Goal: Information Seeking & Learning: Learn about a topic

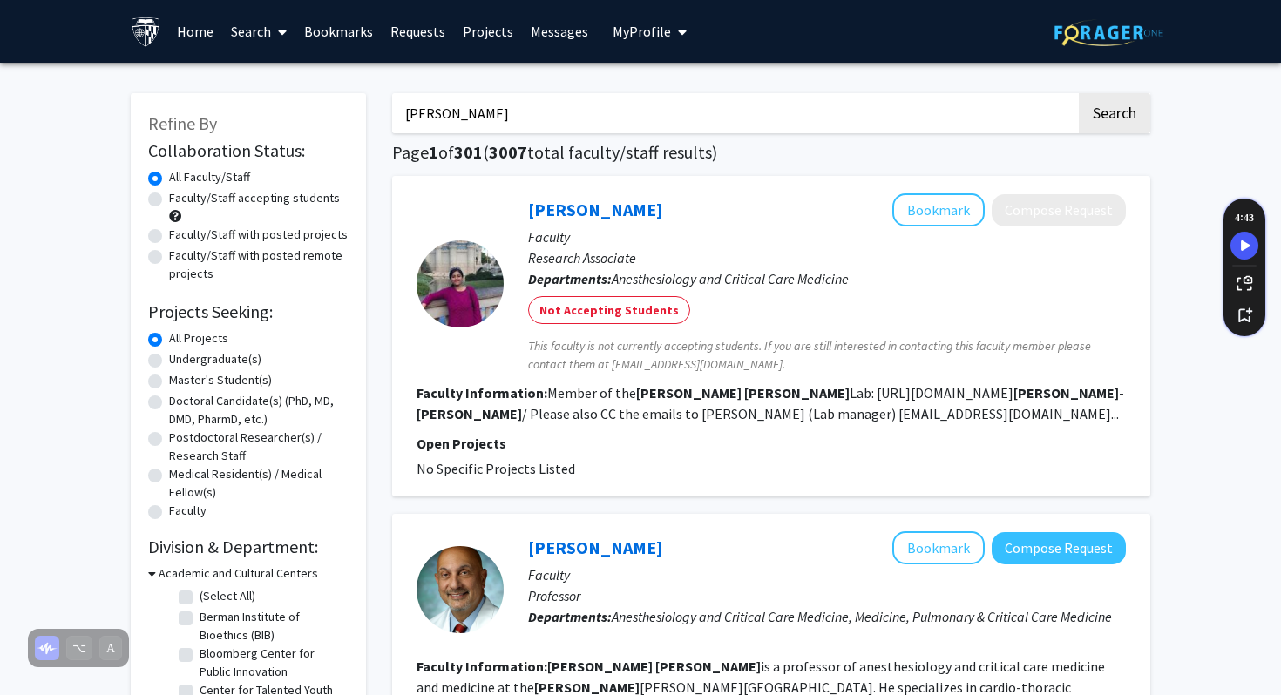
click at [169, 200] on label "Faculty/Staff accepting students" at bounding box center [254, 198] width 171 height 18
click at [169, 200] on input "Faculty/Staff accepting students" at bounding box center [174, 194] width 11 height 11
radio input "true"
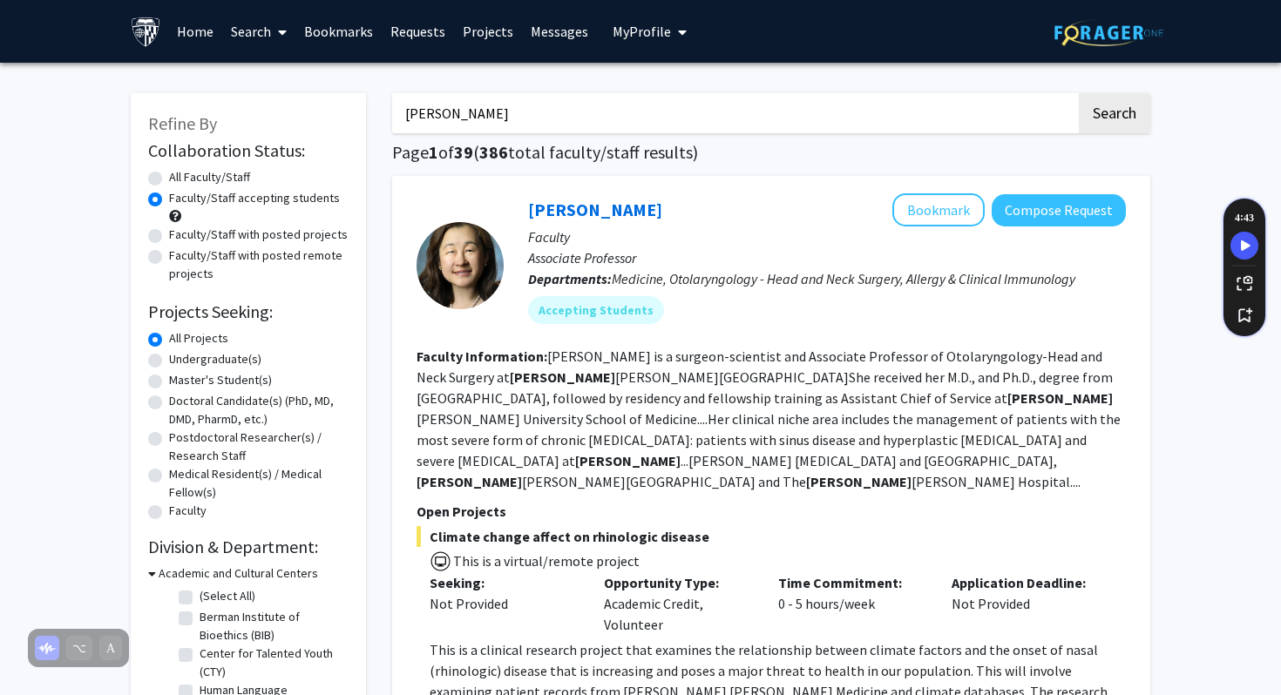
drag, startPoint x: 518, startPoint y: 110, endPoint x: 390, endPoint y: 108, distance: 128.1
click at [1079, 93] on button "Search" at bounding box center [1114, 113] width 71 height 40
radio input "true"
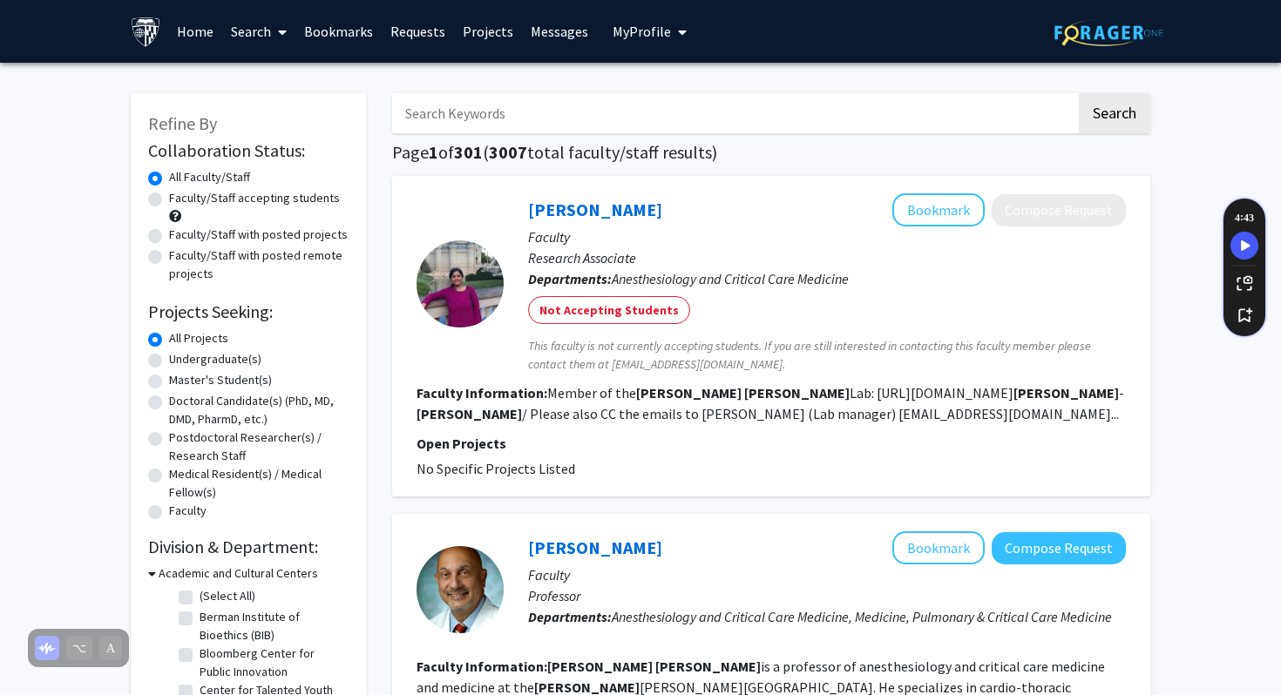
click at [1079, 93] on button "Search" at bounding box center [1114, 113] width 71 height 40
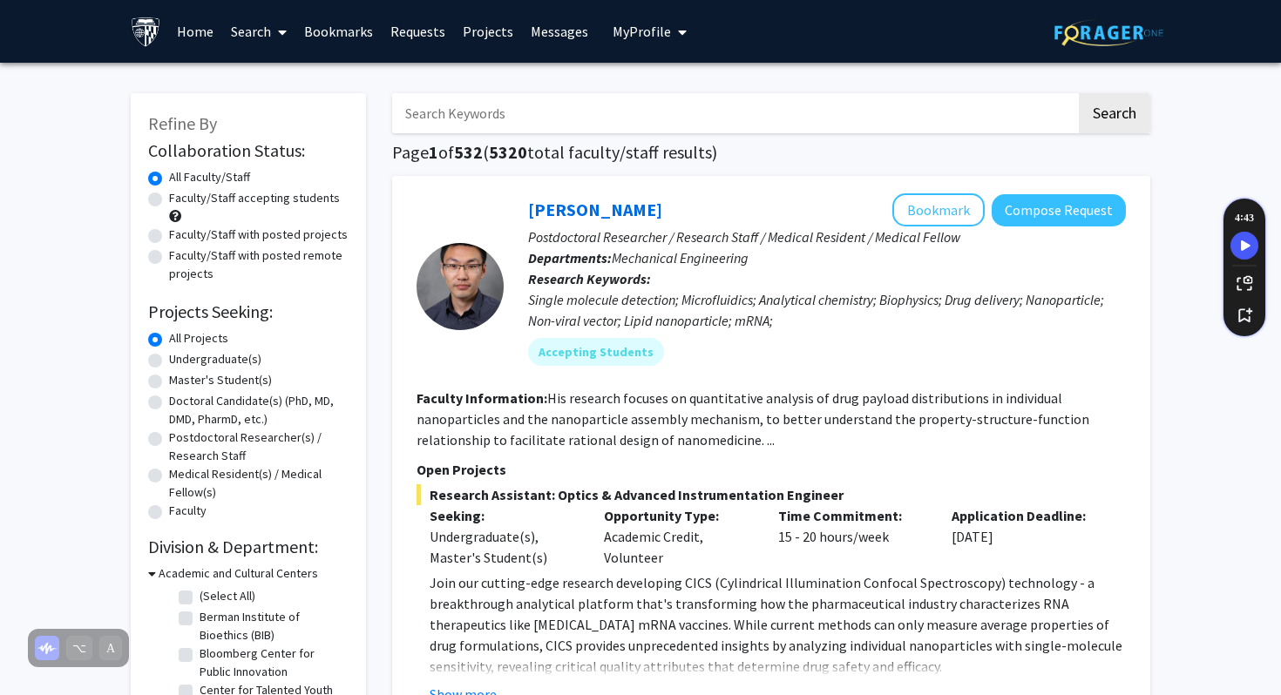
click at [226, 191] on label "Faculty/Staff accepting students" at bounding box center [254, 198] width 171 height 18
click at [180, 191] on input "Faculty/Staff accepting students" at bounding box center [174, 194] width 11 height 11
radio input "true"
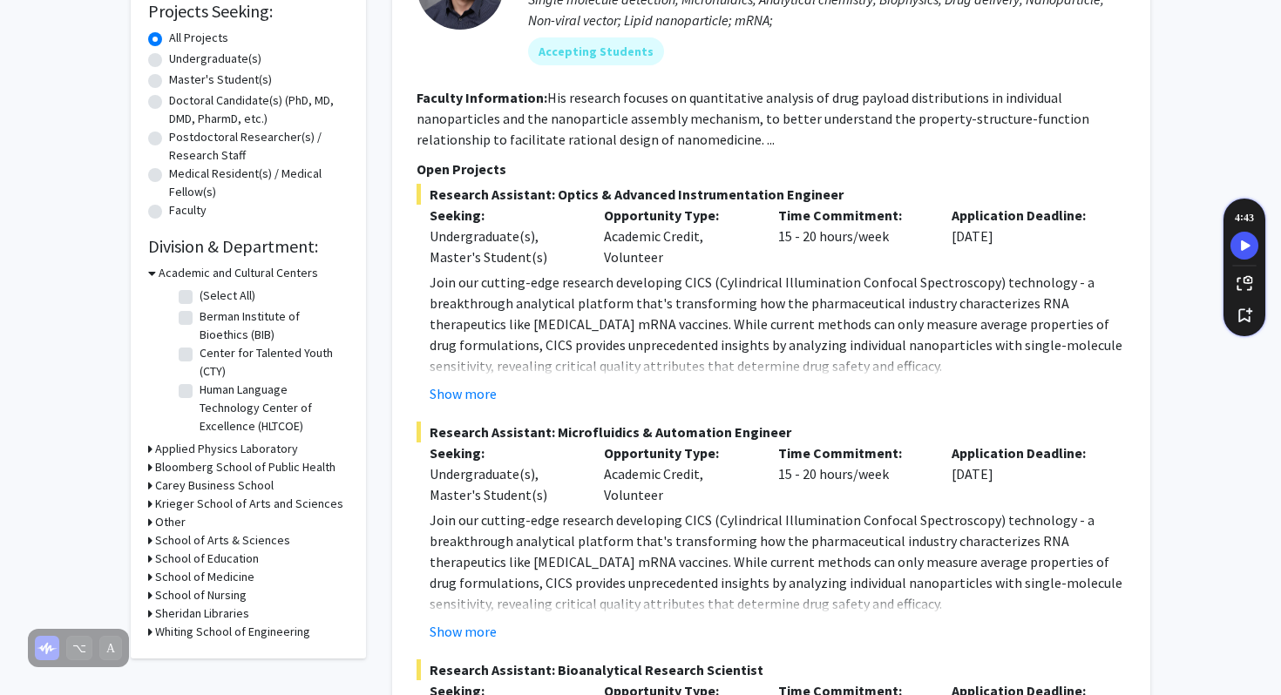
scroll to position [461, 0]
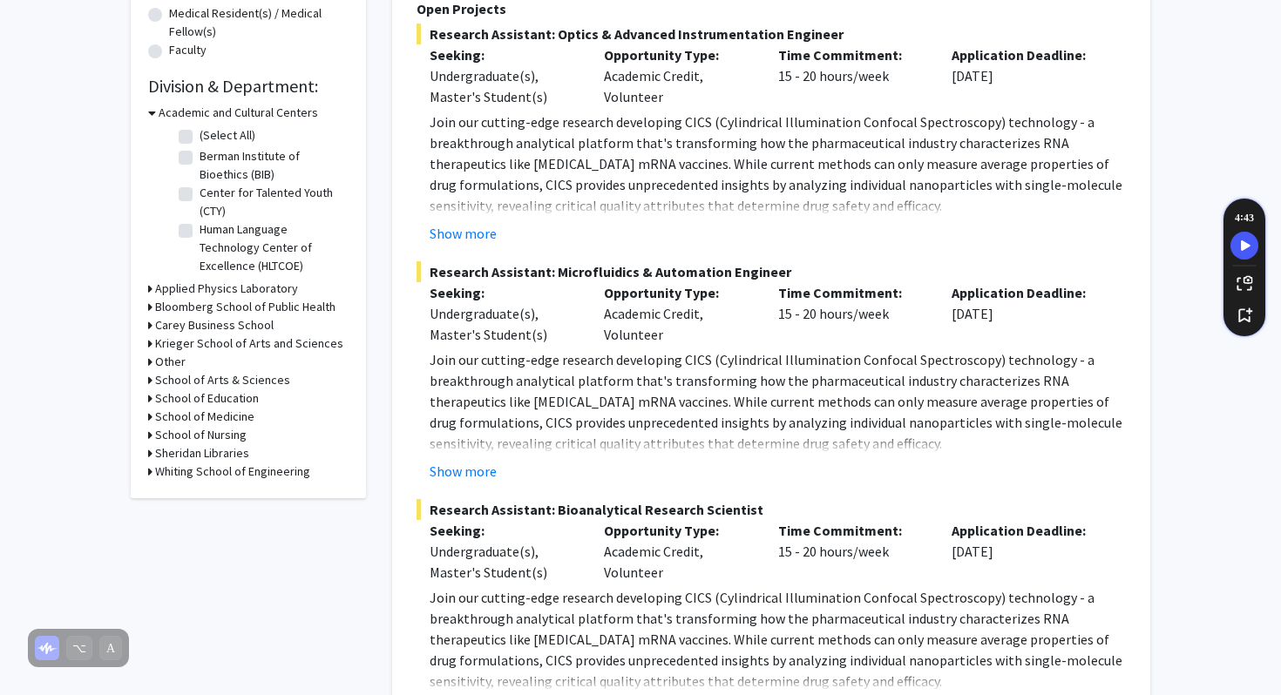
click at [200, 347] on h3 "Krieger School of Arts and Sciences" at bounding box center [249, 344] width 188 height 18
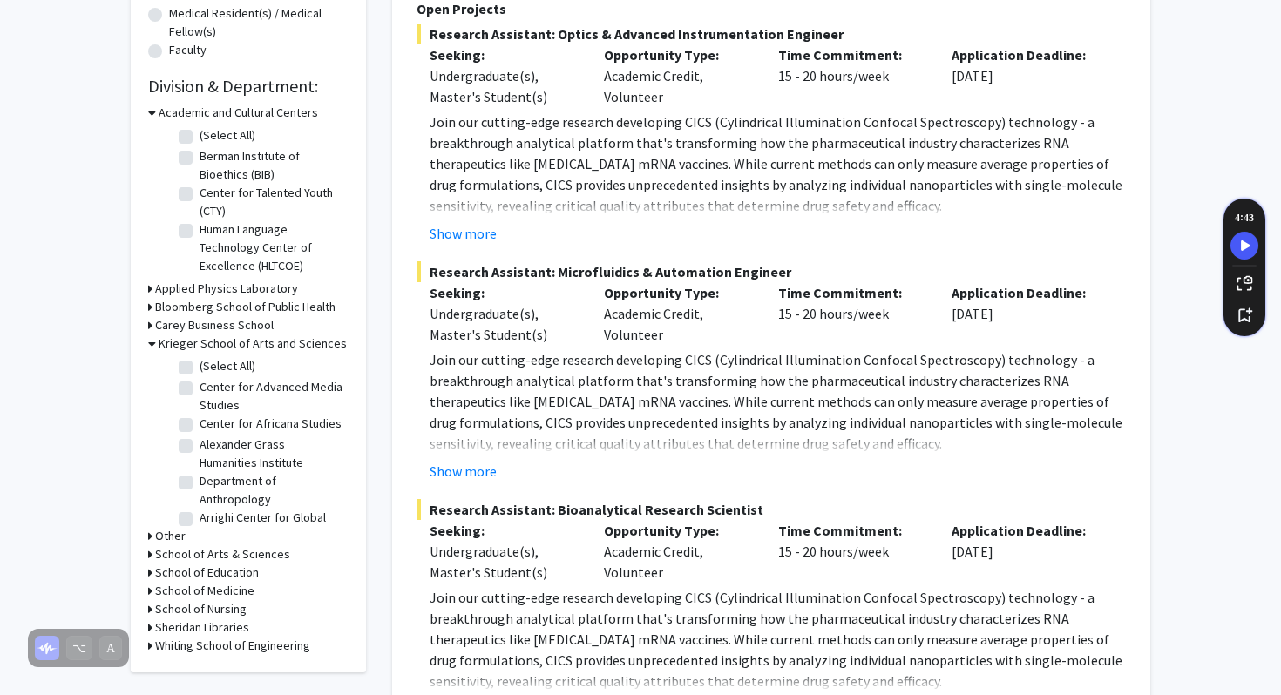
click at [200, 365] on label "(Select All)" at bounding box center [228, 366] width 56 height 18
click at [200, 365] on input "(Select All)" at bounding box center [205, 362] width 11 height 11
checkbox input "true"
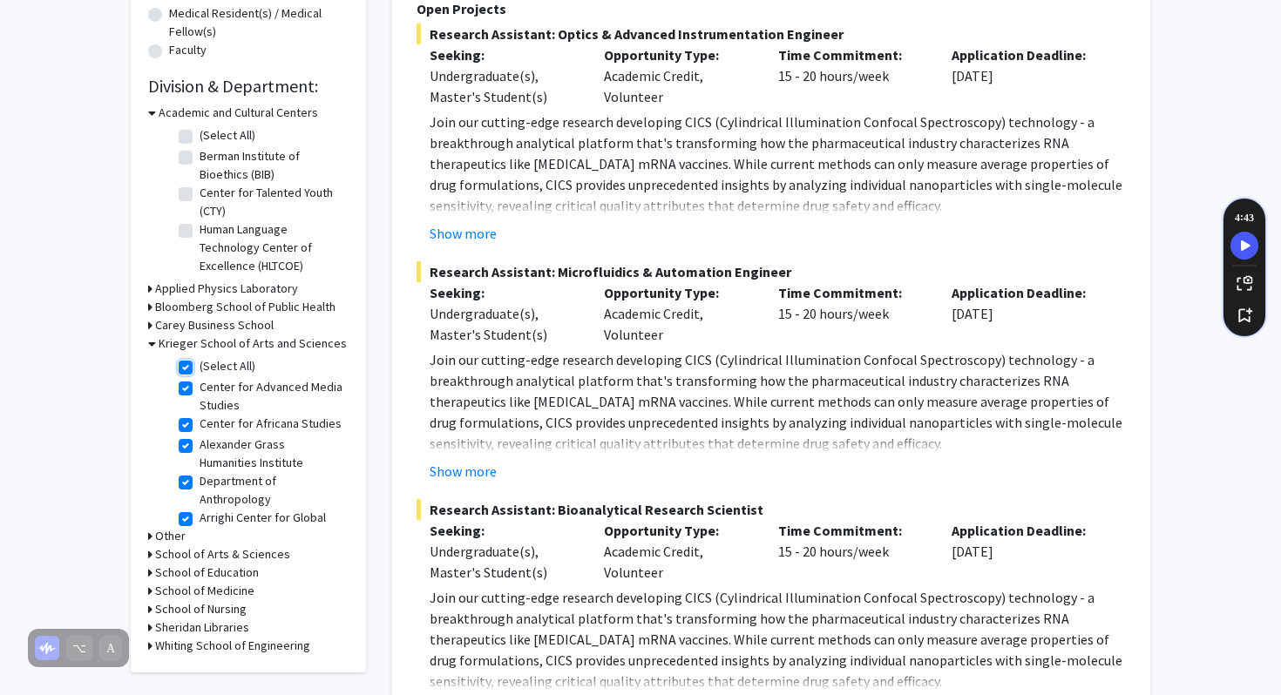
checkbox input "true"
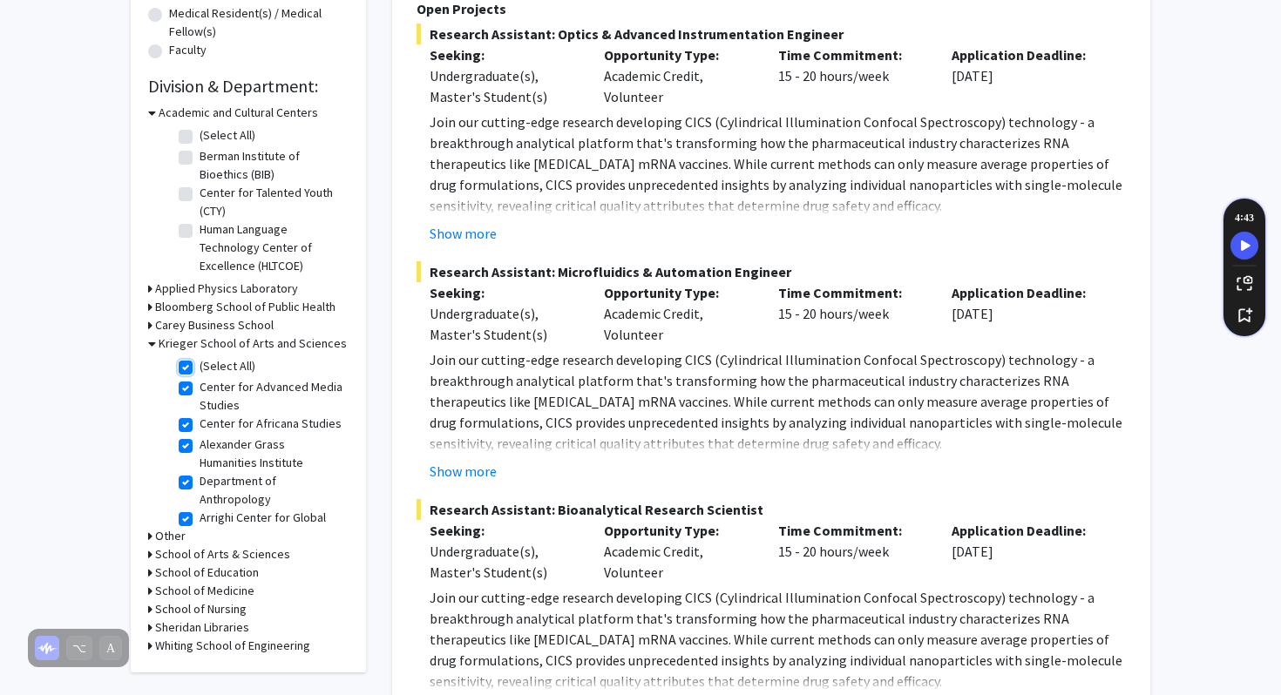
checkbox input "true"
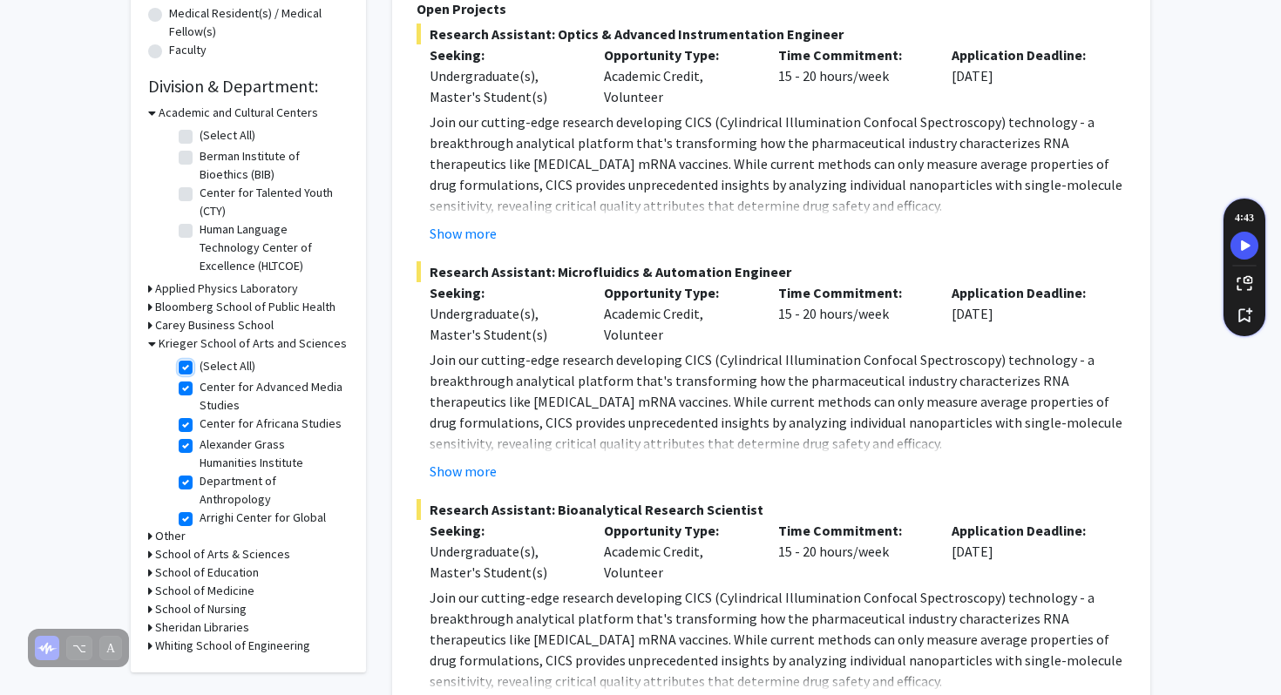
checkbox input "true"
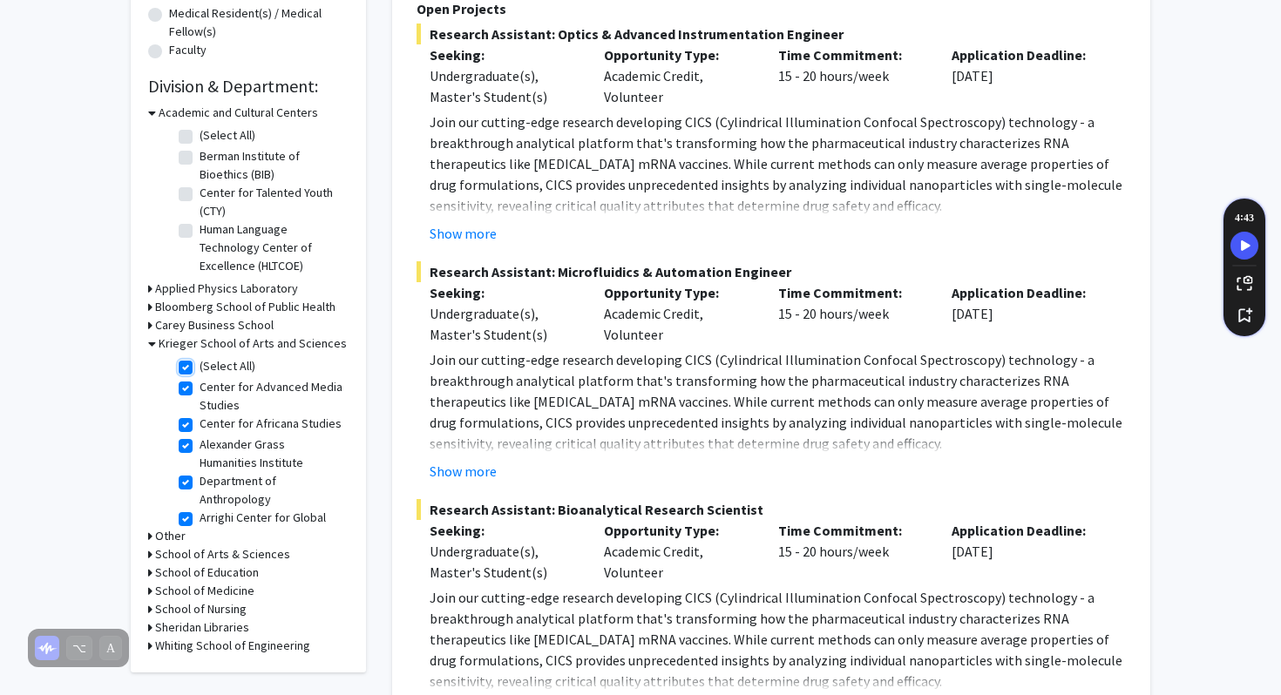
checkbox input "true"
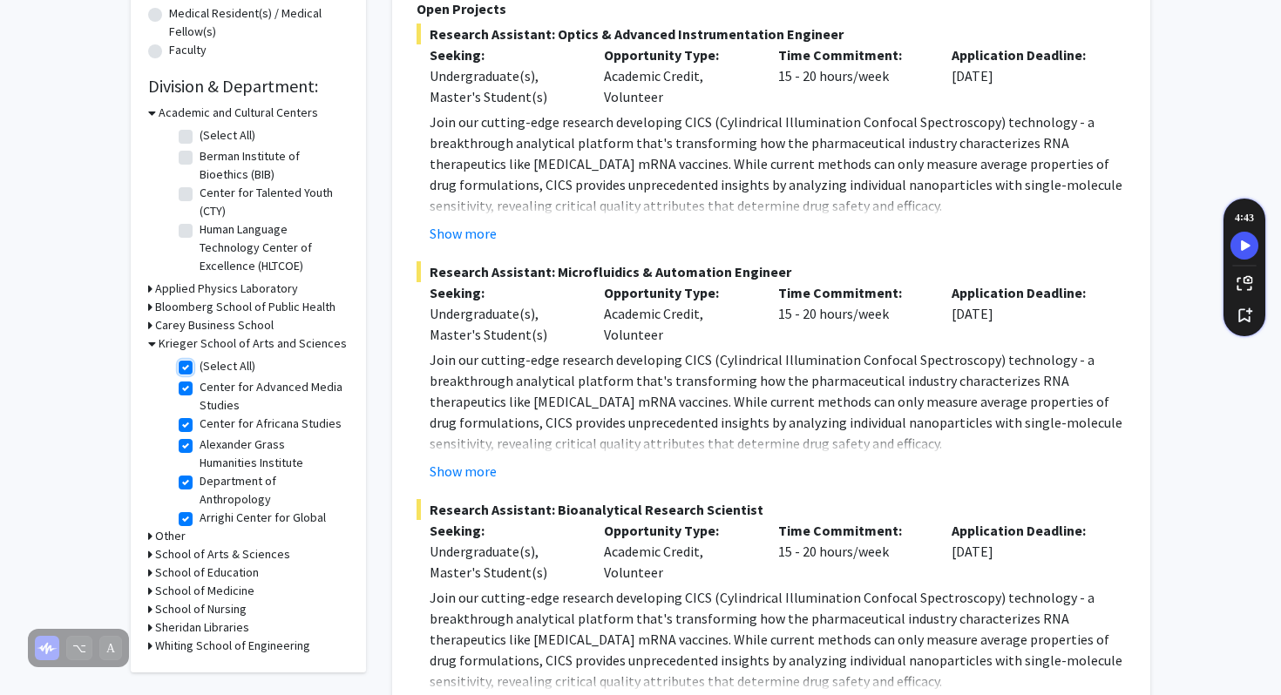
checkbox input "true"
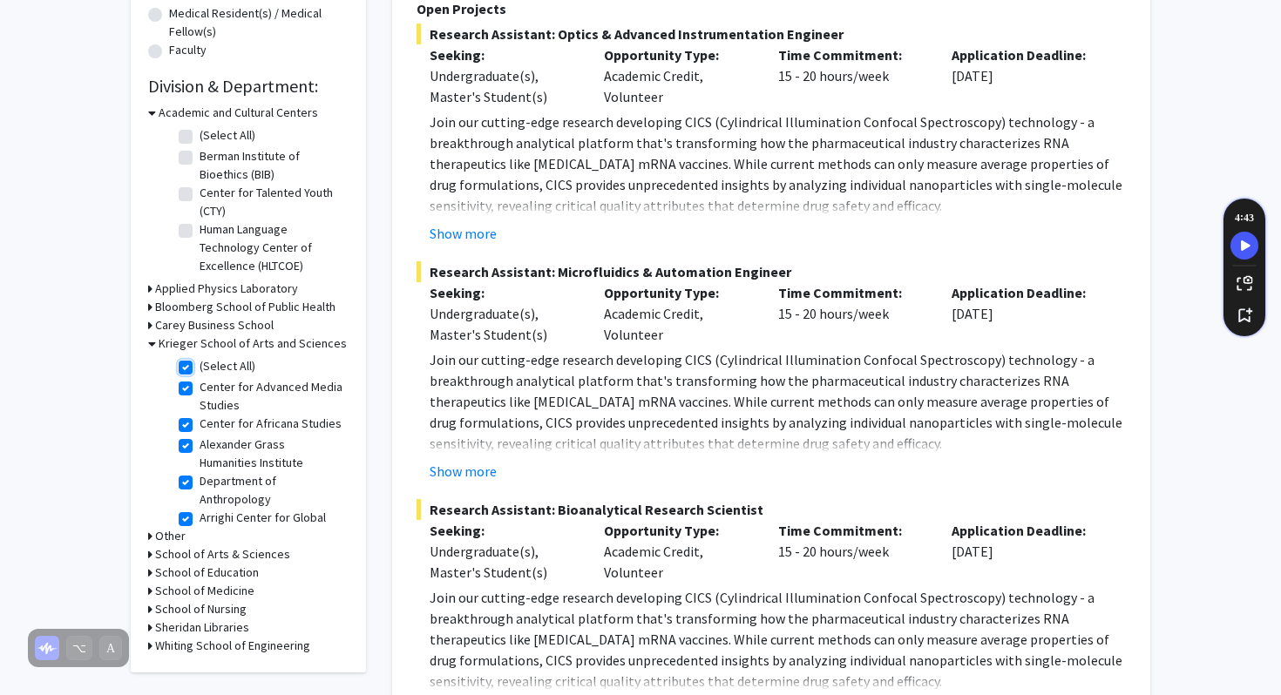
checkbox input "true"
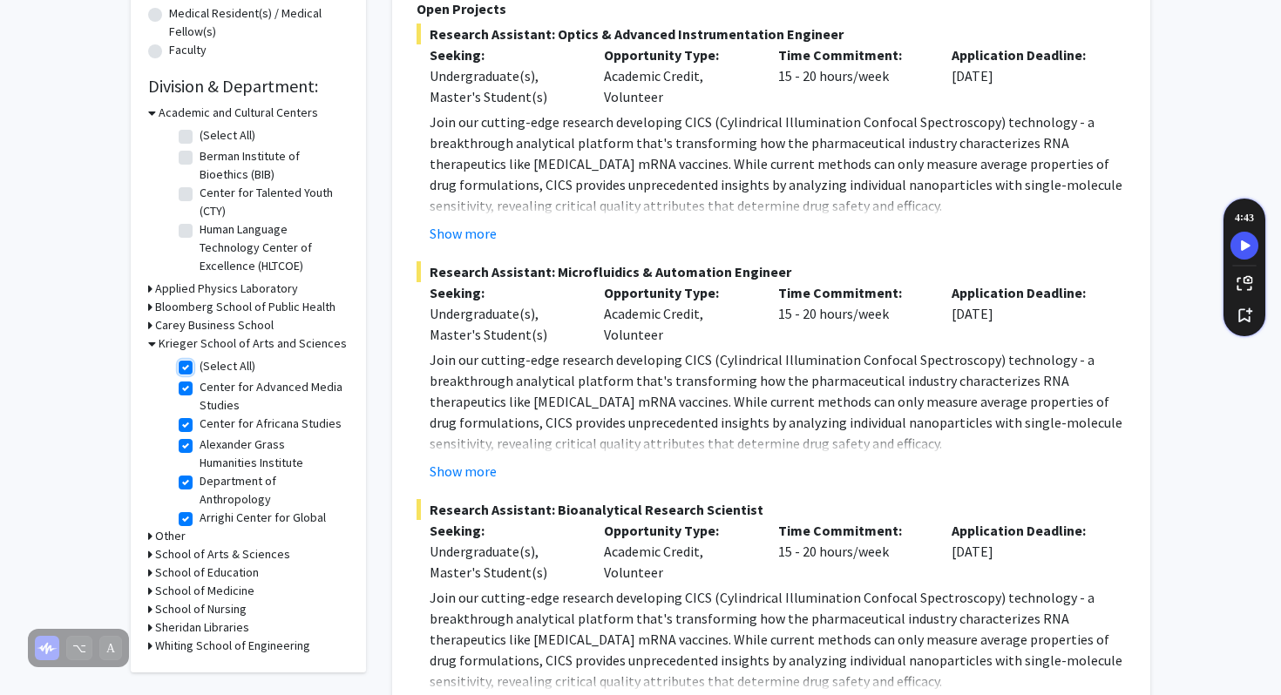
checkbox input "true"
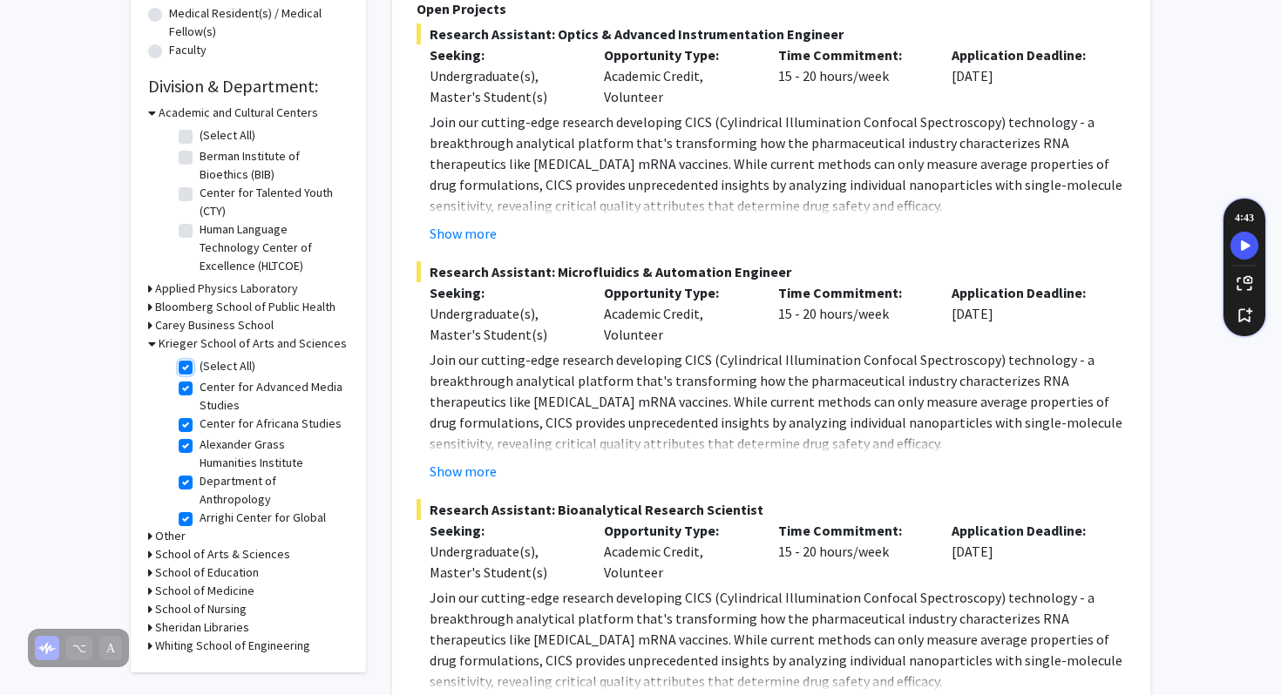
checkbox input "true"
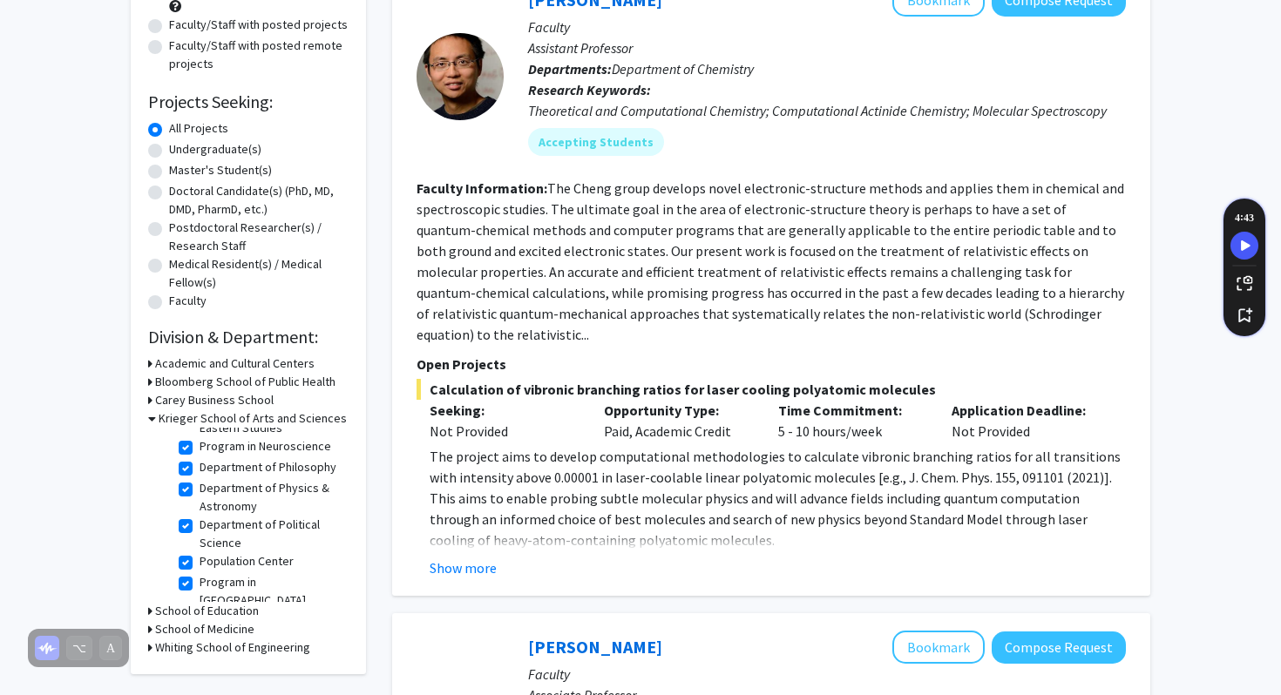
scroll to position [973, 0]
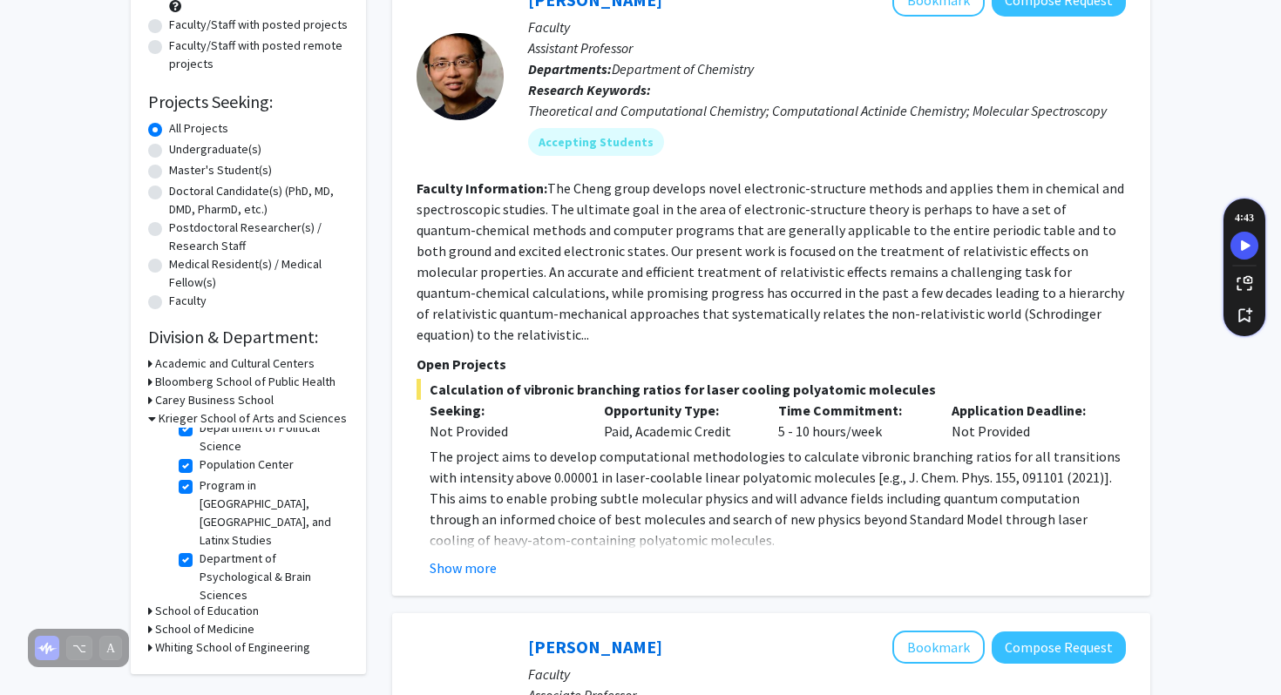
click at [224, 631] on h3 "School of Medicine" at bounding box center [204, 630] width 99 height 18
click at [200, 648] on label "(Select All)" at bounding box center [228, 652] width 56 height 18
click at [200, 648] on input "(Select All)" at bounding box center [205, 648] width 11 height 11
checkbox input "true"
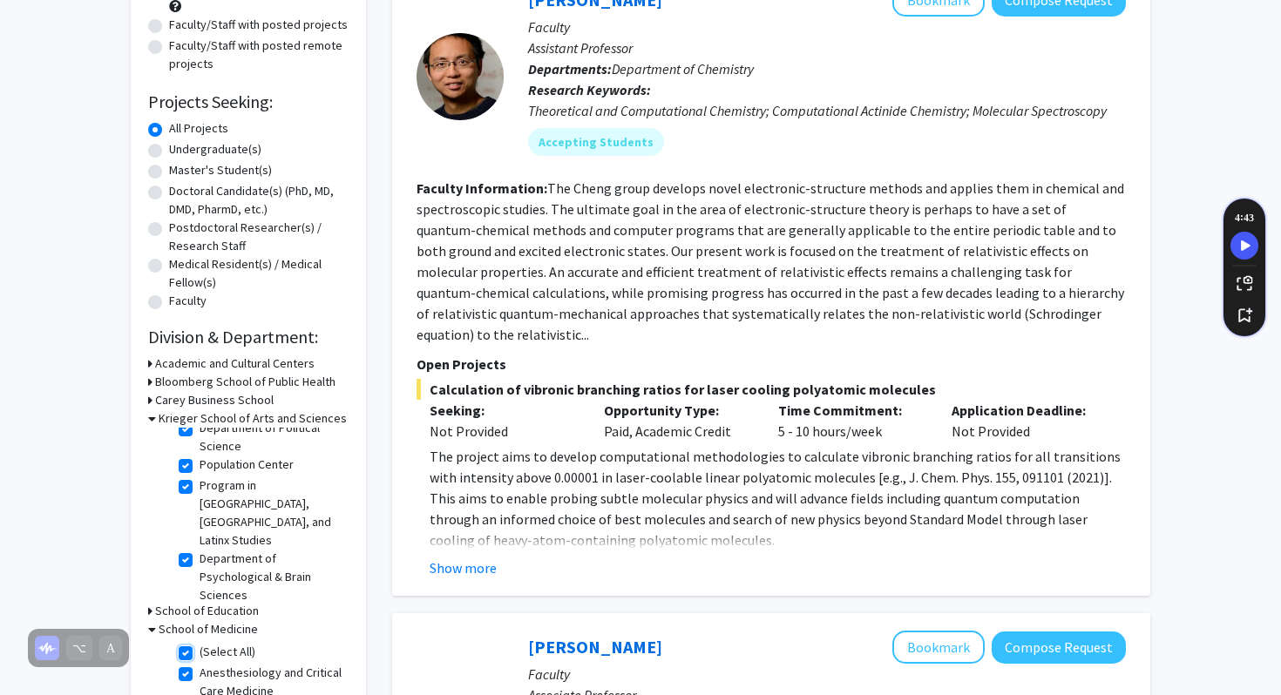
checkbox input "true"
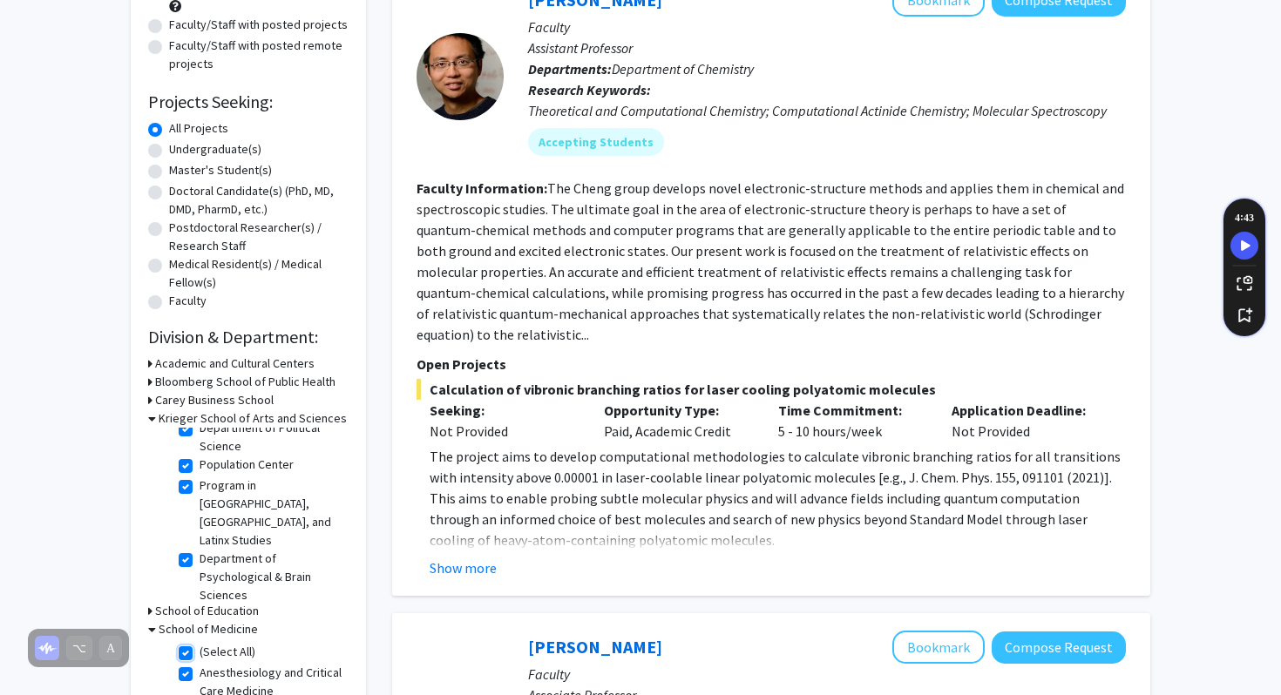
checkbox input "true"
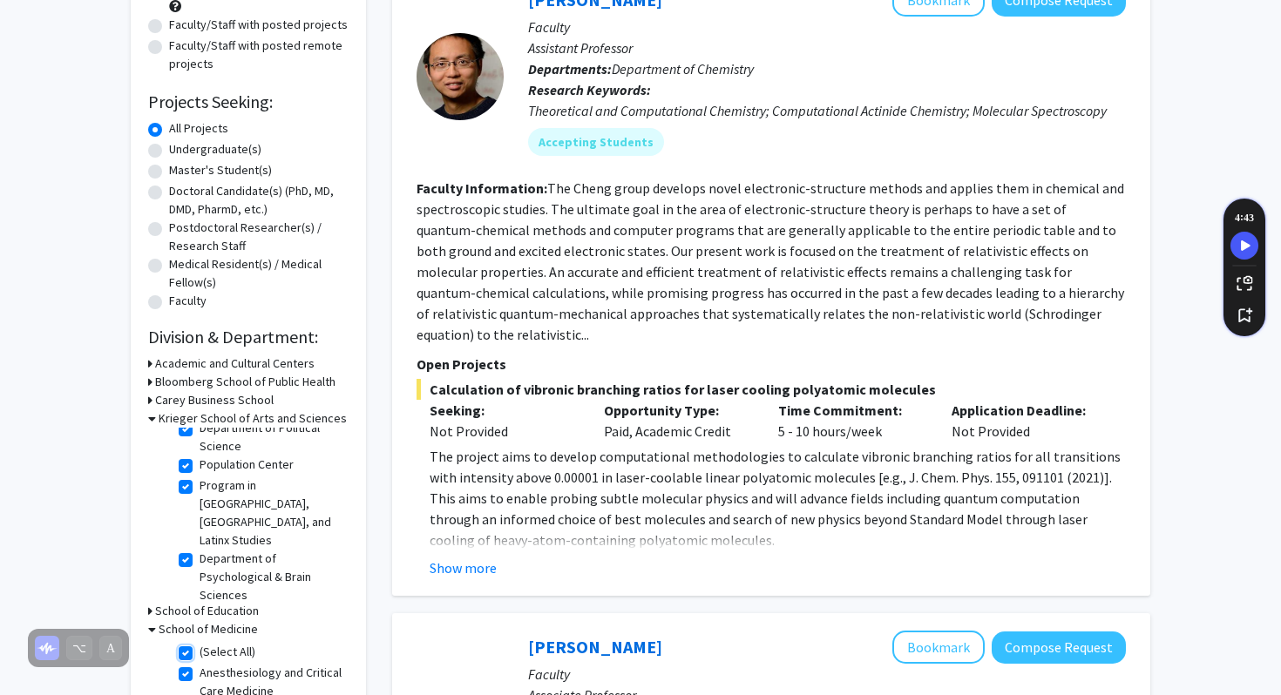
checkbox input "true"
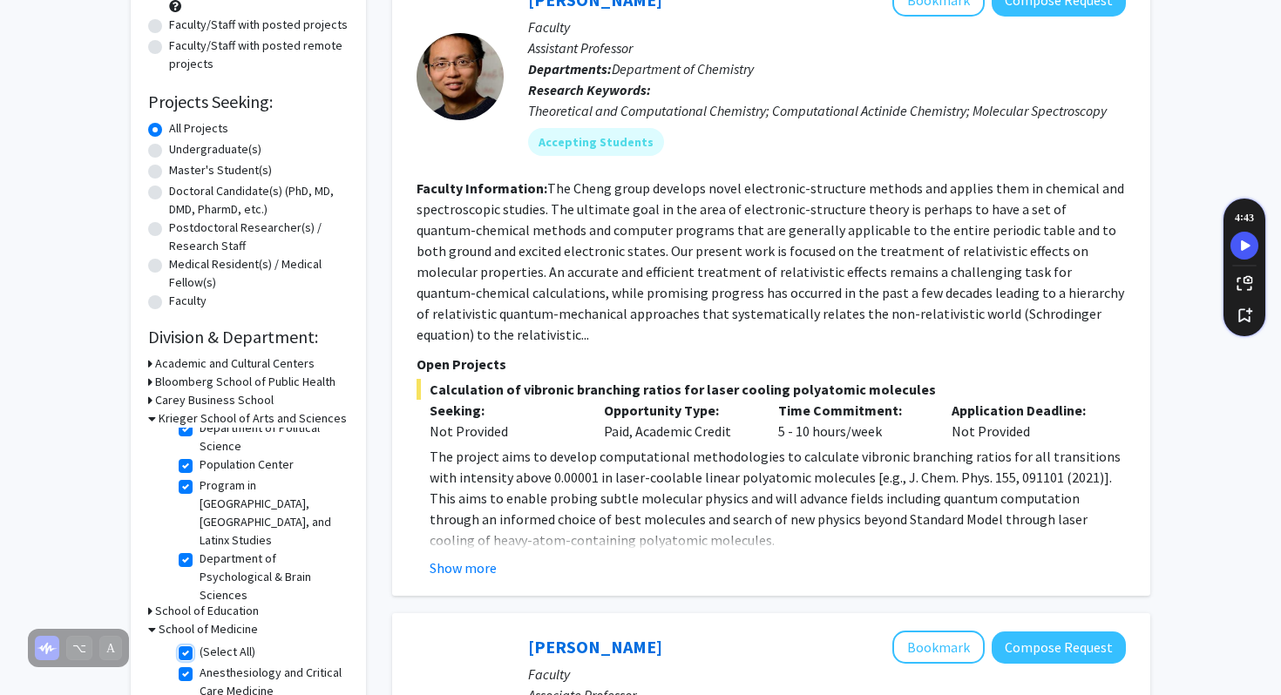
checkbox input "true"
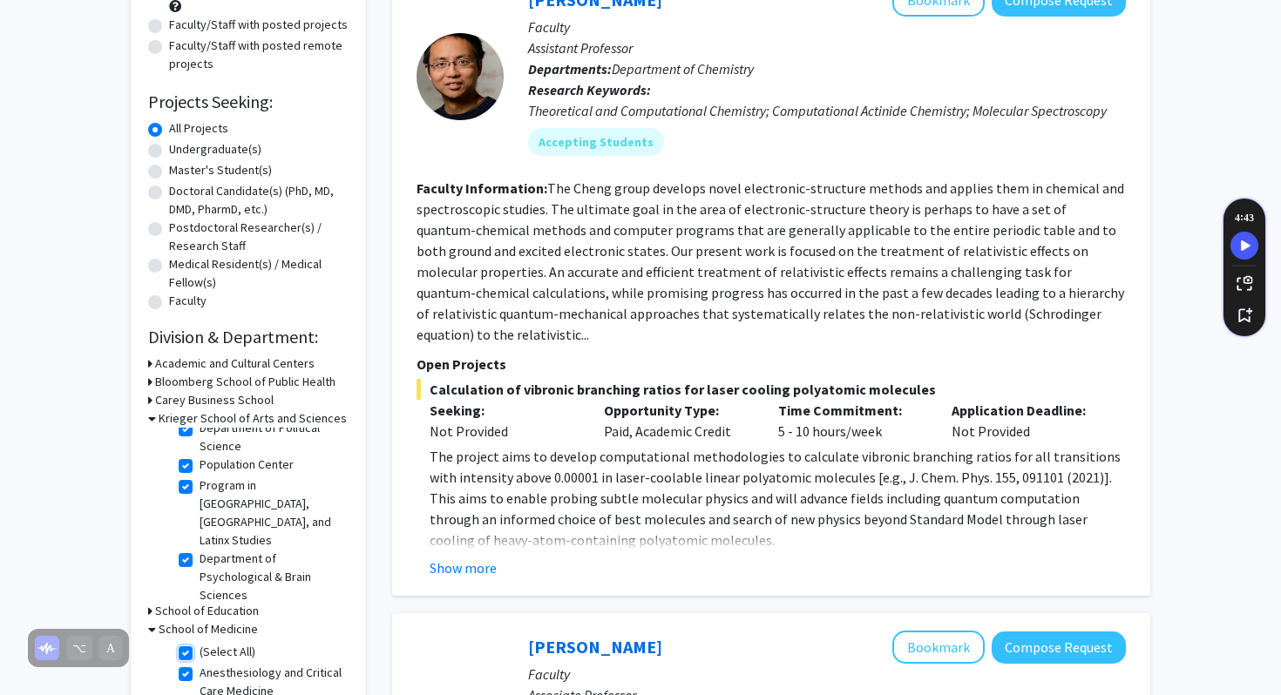
checkbox input "true"
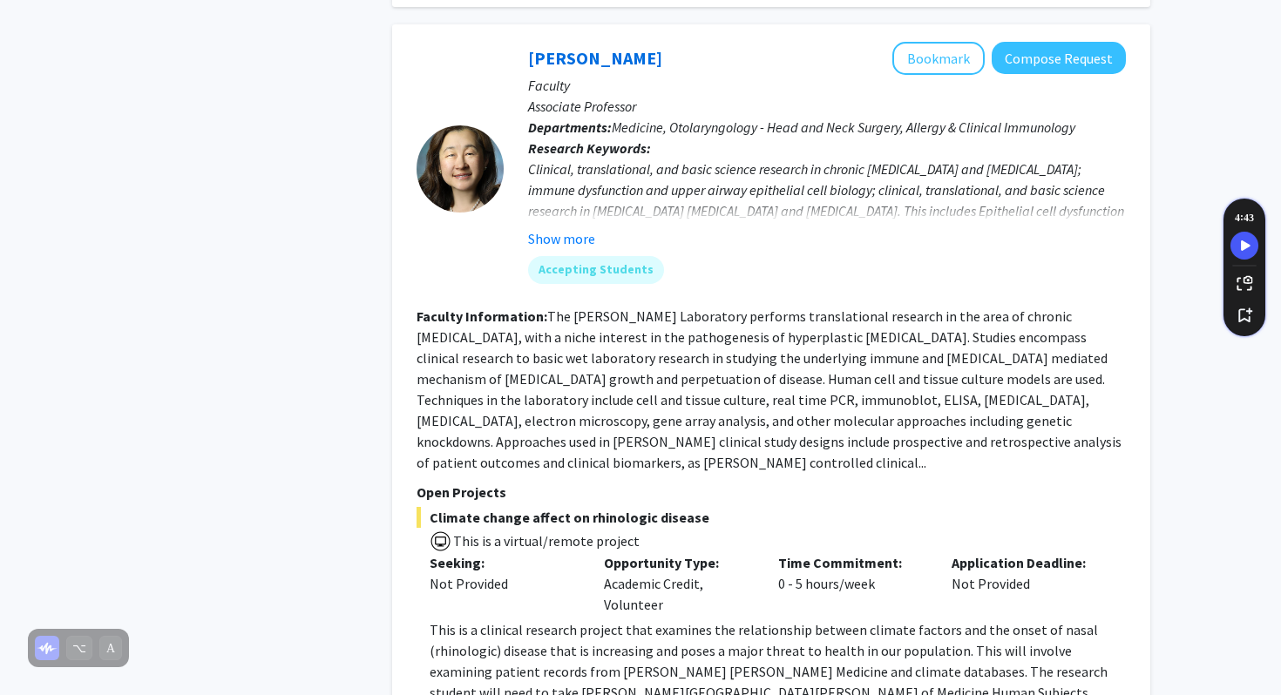
scroll to position [8095, 0]
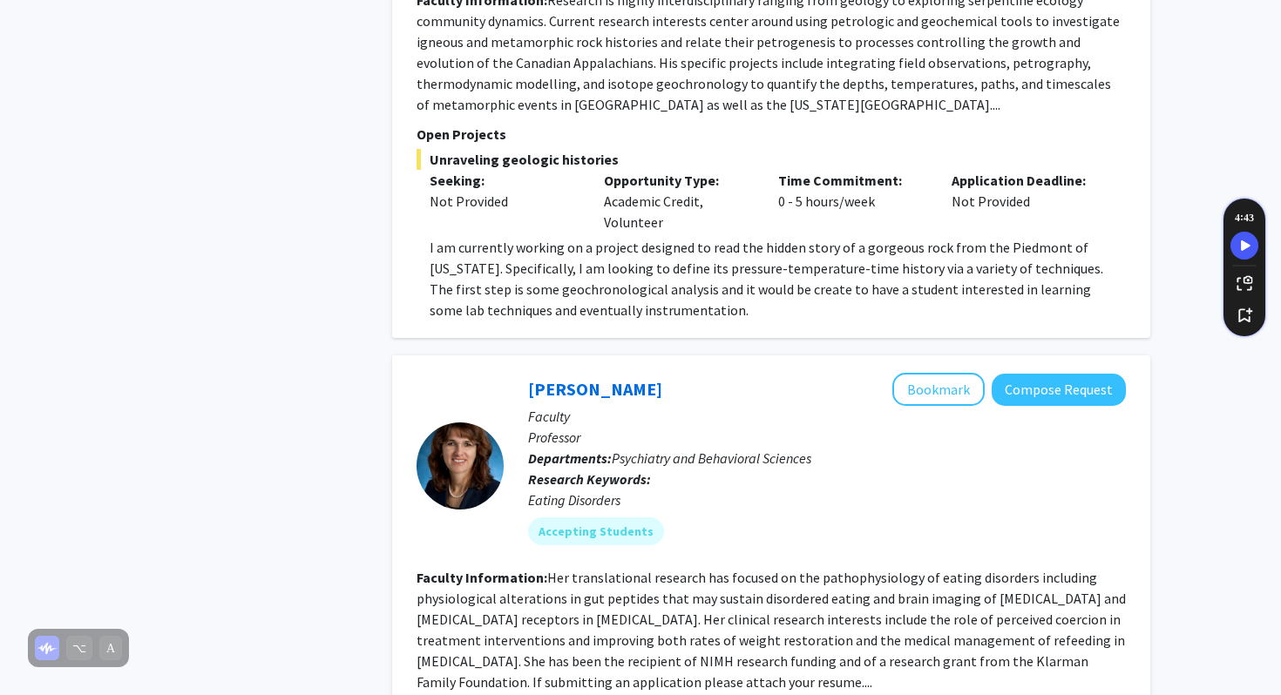
scroll to position [6174, 0]
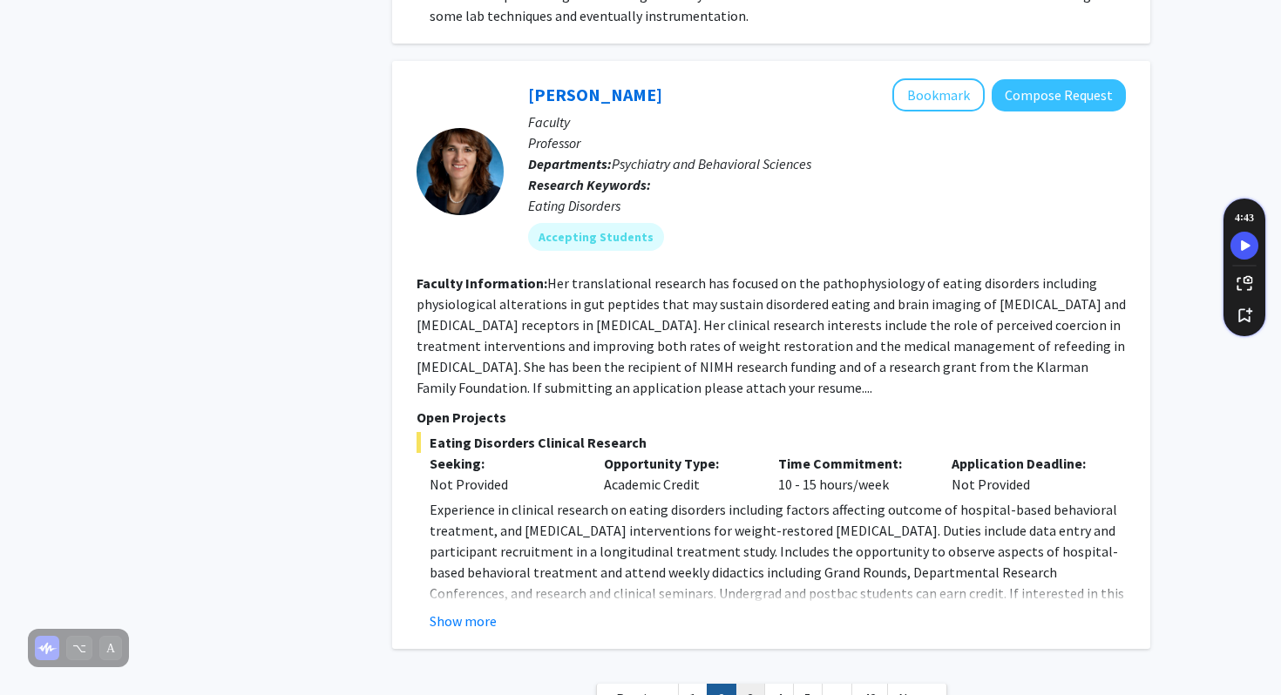
click at [747, 684] on link "3" at bounding box center [751, 699] width 30 height 31
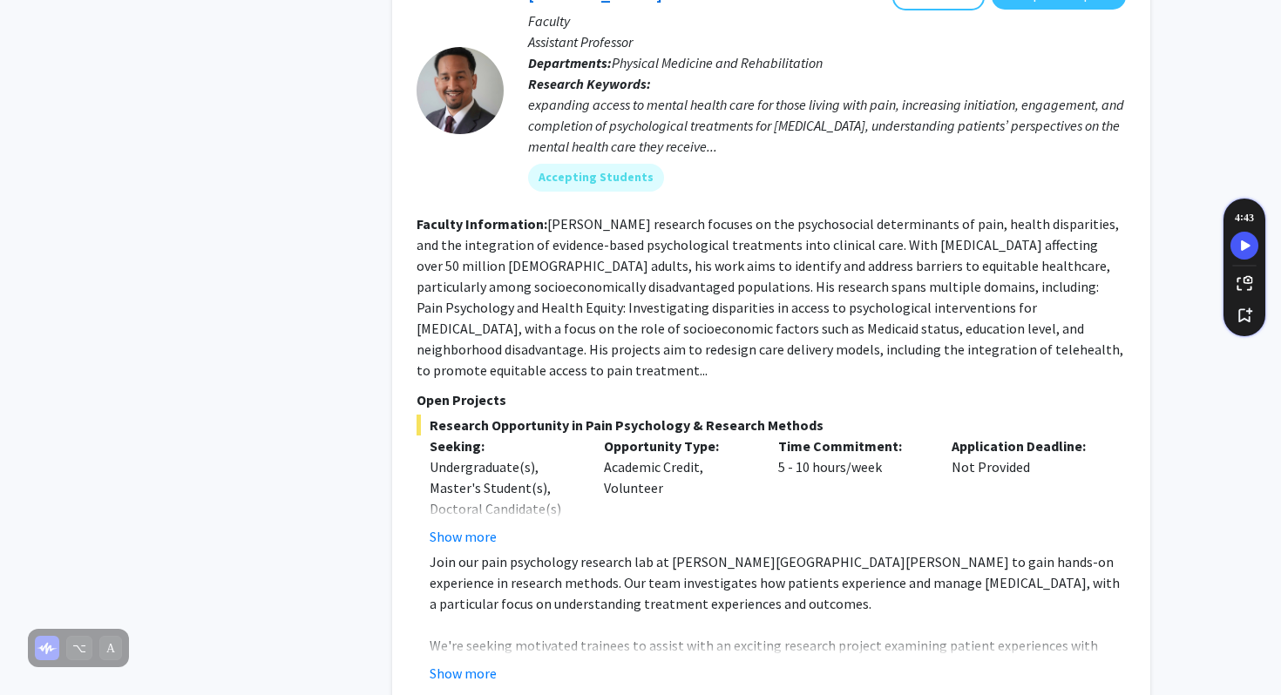
scroll to position [1597, 0]
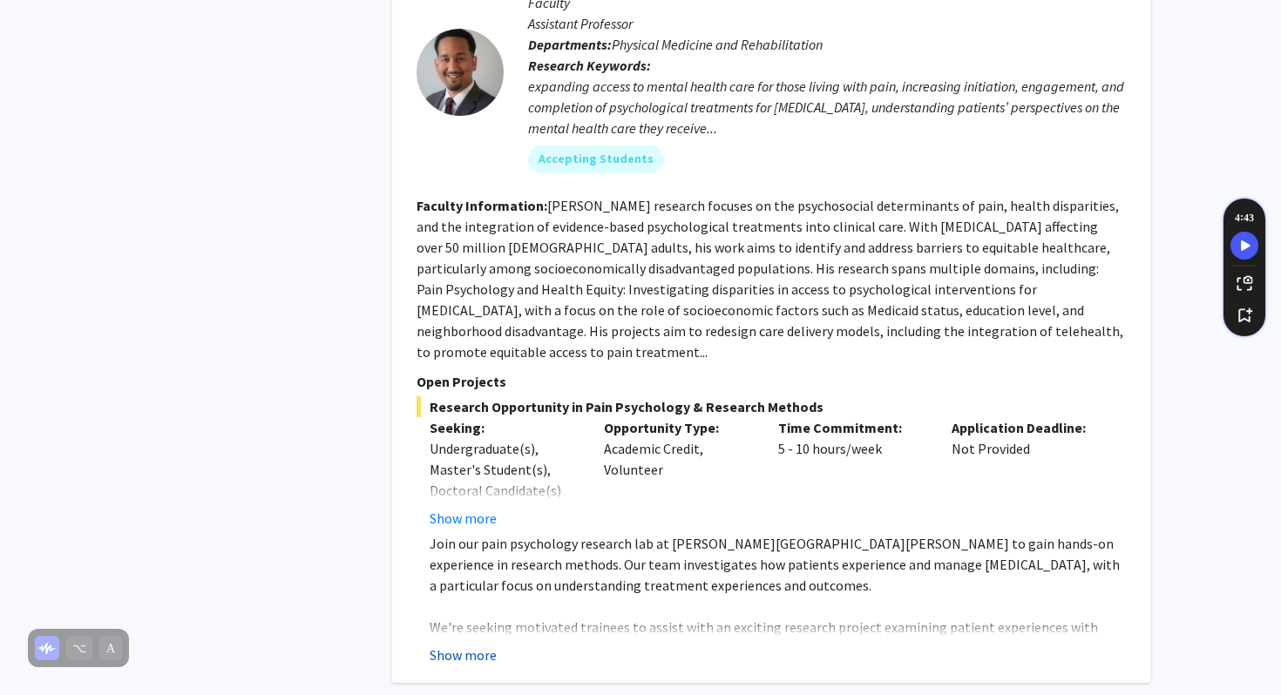
click at [450, 645] on button "Show more" at bounding box center [463, 655] width 67 height 21
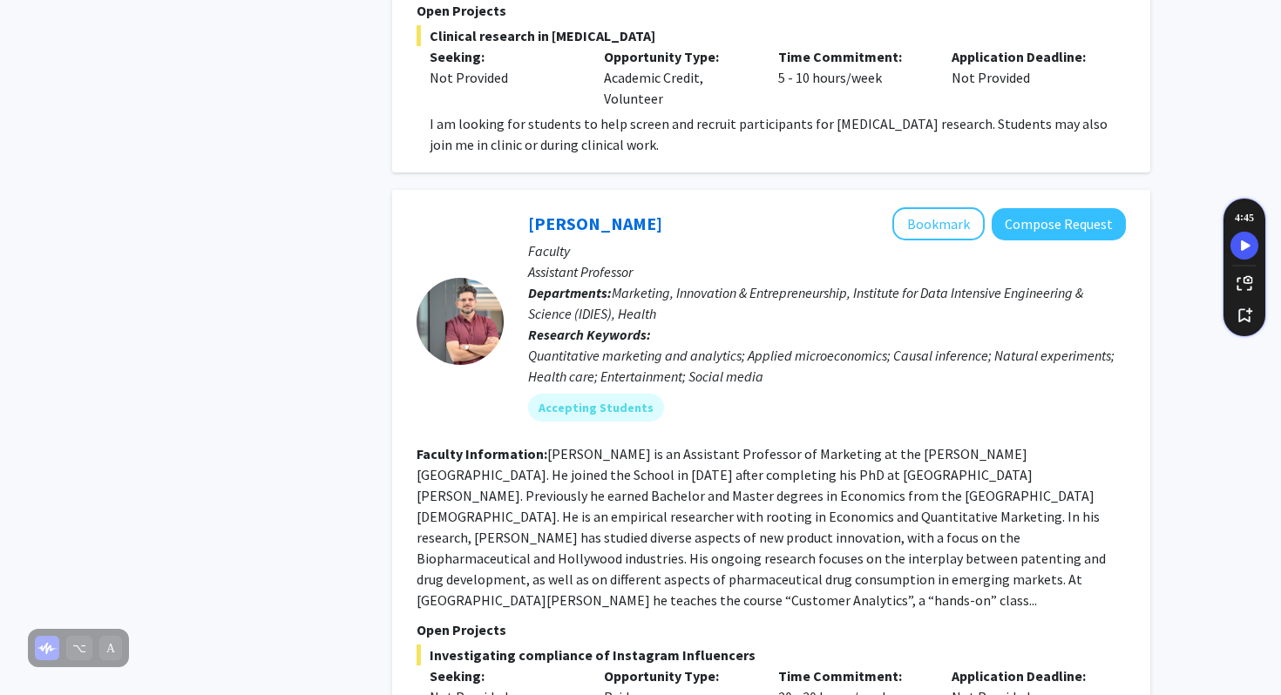
scroll to position [6495, 0]
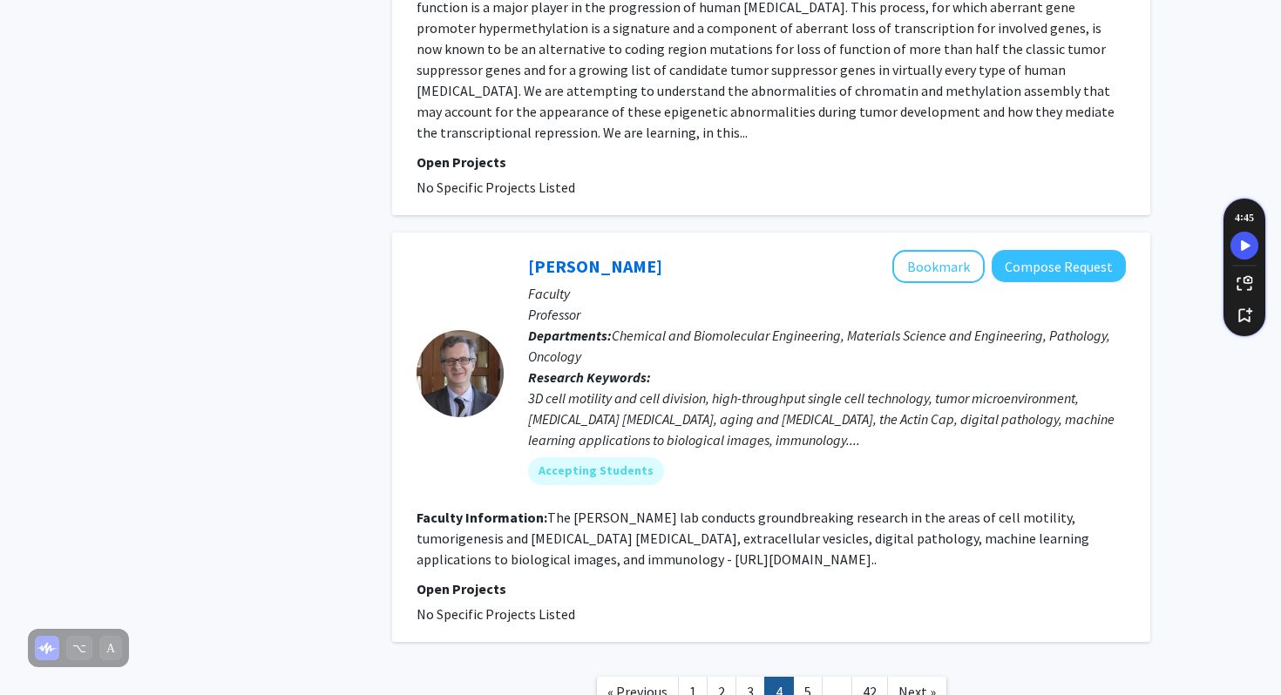
scroll to position [4379, 0]
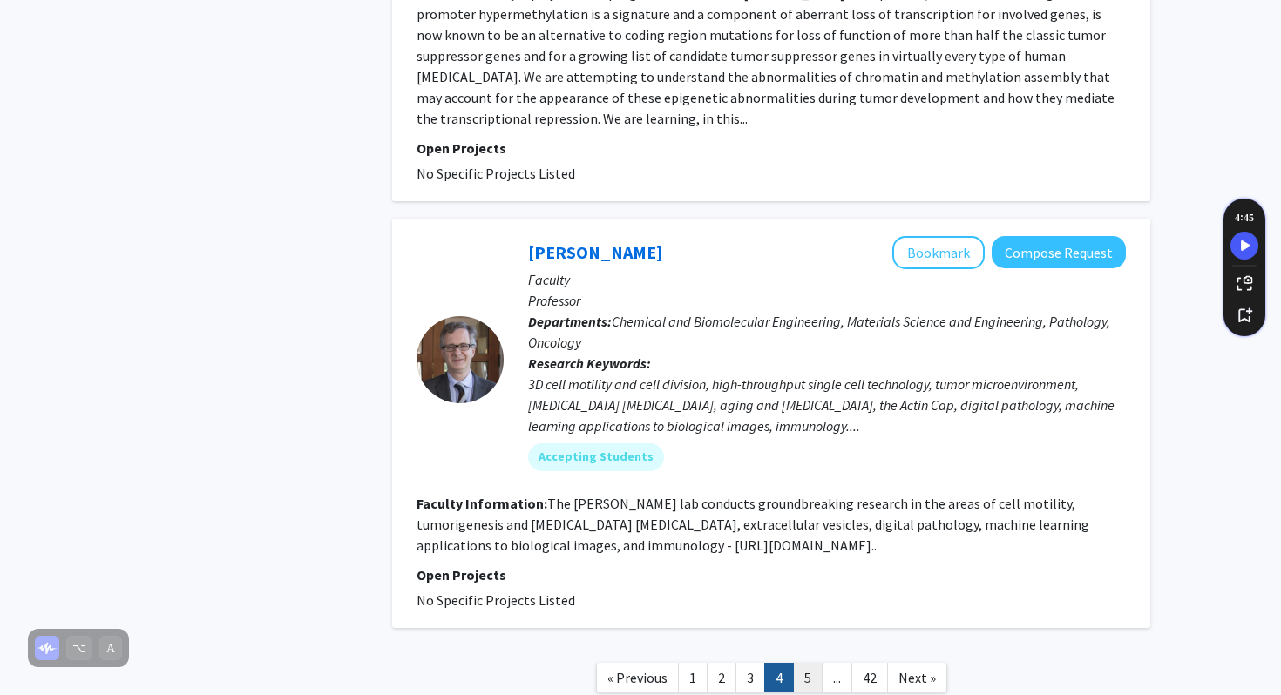
click at [799, 663] on link "5" at bounding box center [808, 678] width 30 height 31
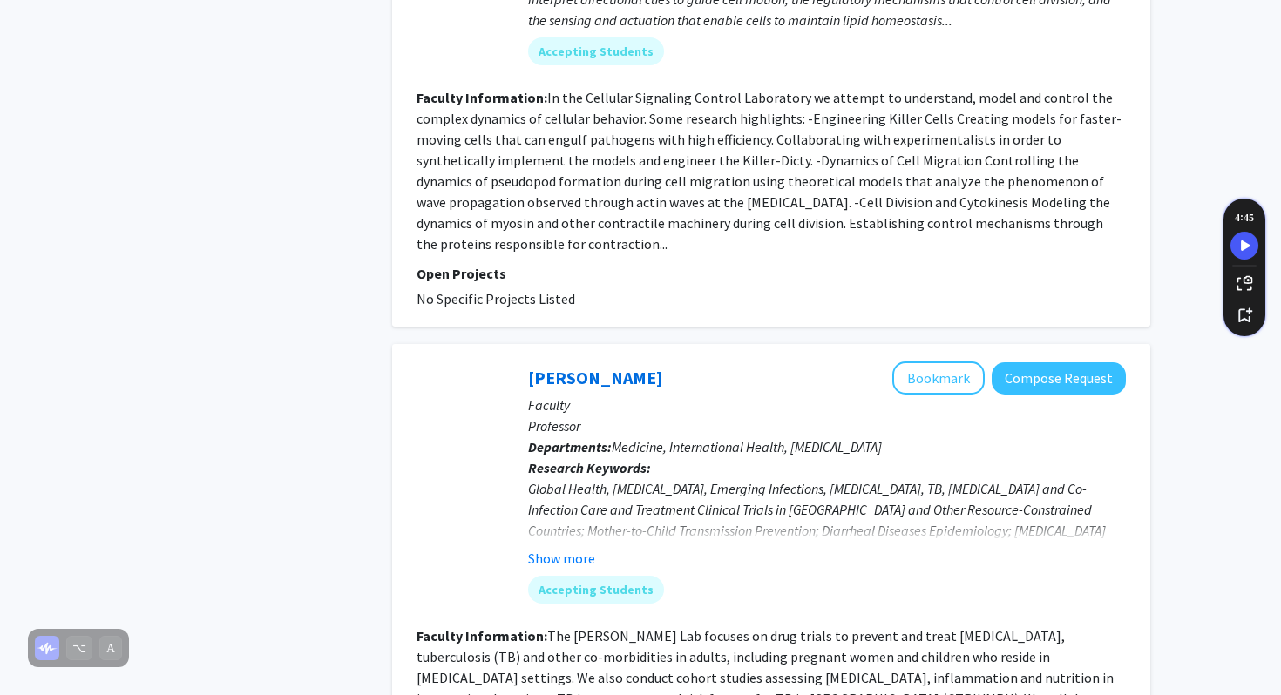
scroll to position [4414, 0]
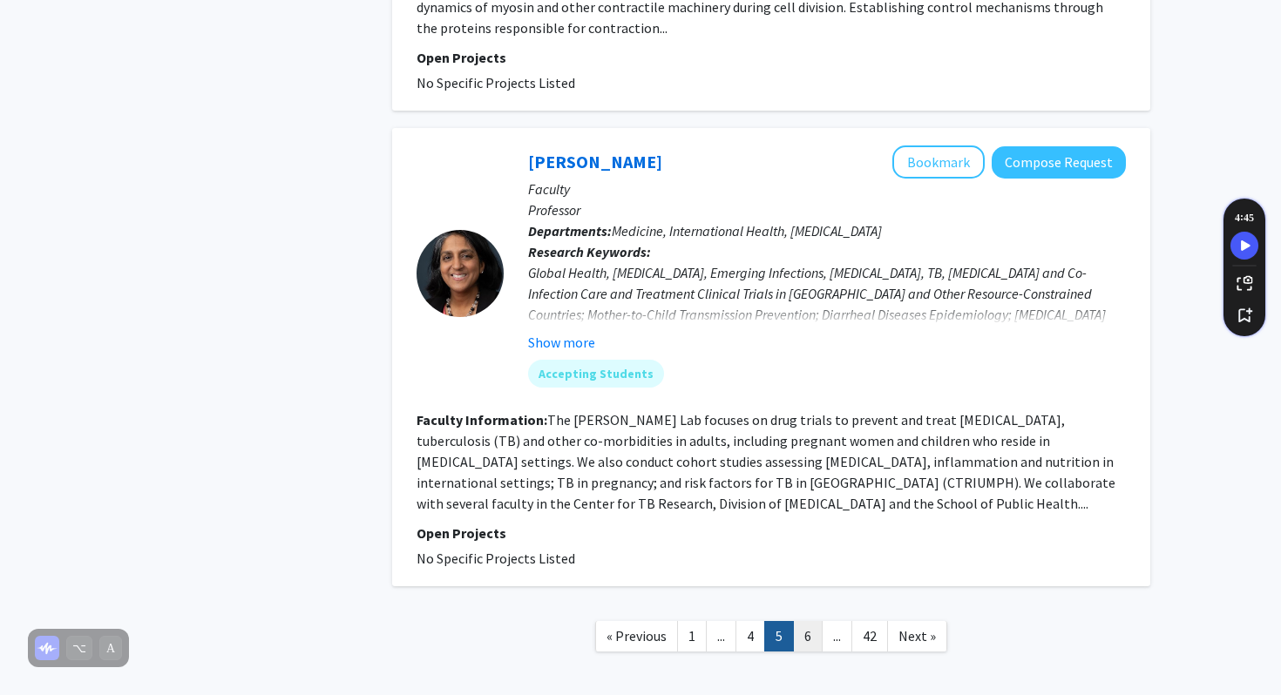
click at [805, 621] on link "6" at bounding box center [808, 636] width 30 height 31
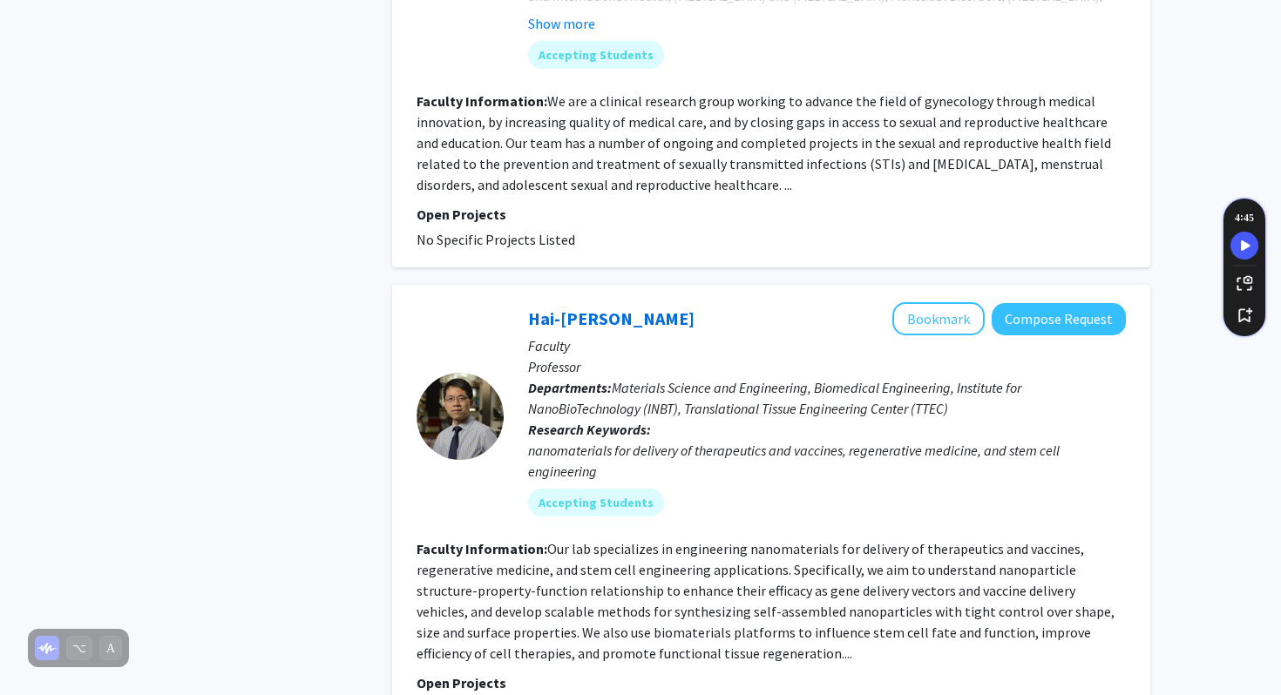
scroll to position [4247, 0]
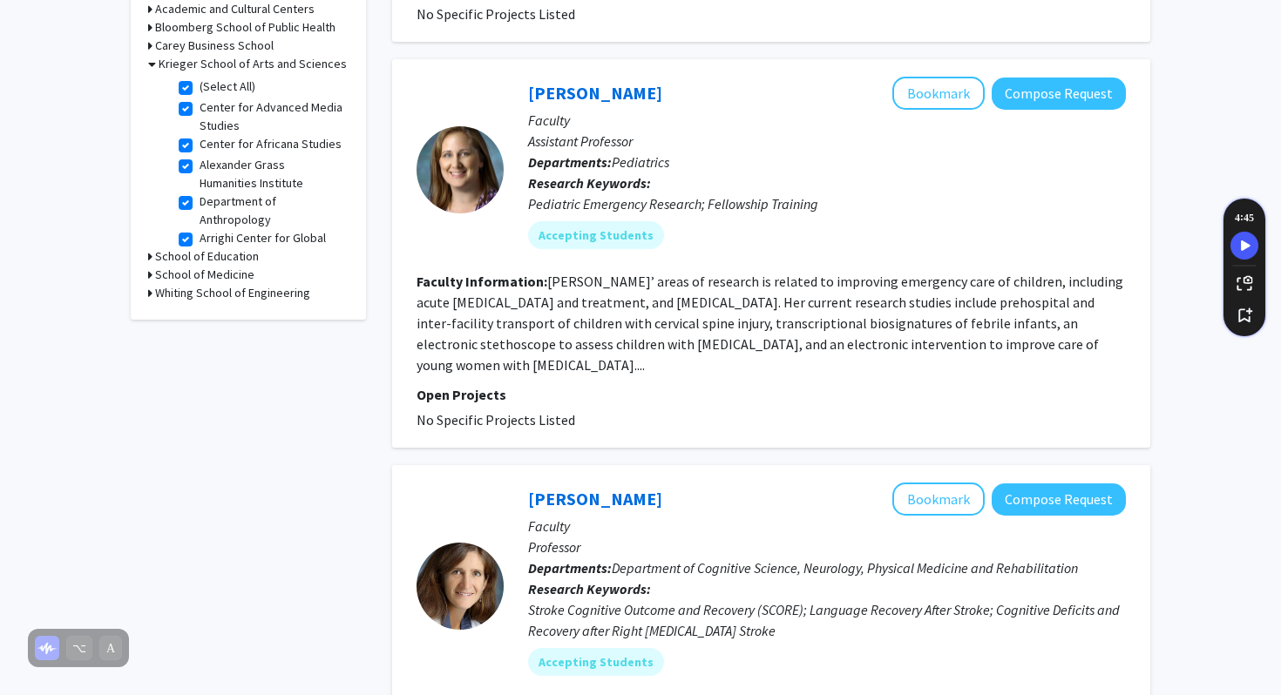
scroll to position [564, 0]
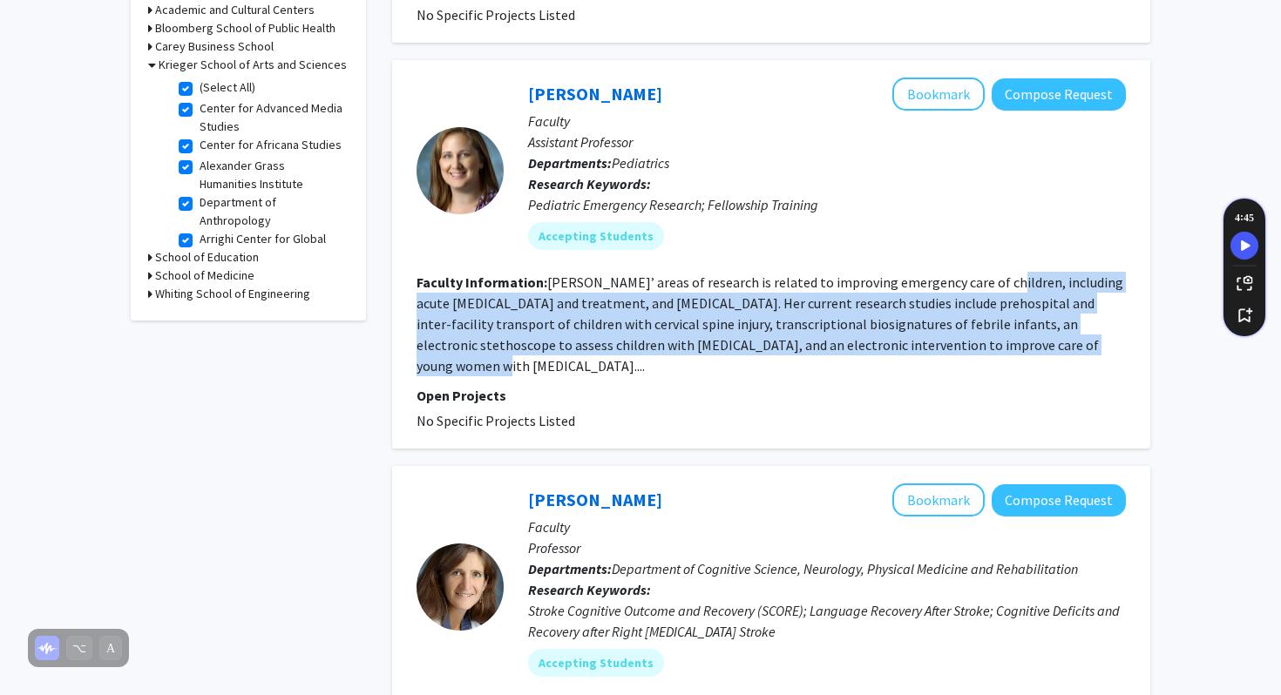
drag, startPoint x: 1061, startPoint y: 342, endPoint x: 989, endPoint y: 288, distance: 89.6
click at [984, 288] on fg-read-more "[PERSON_NAME]’ areas of research is related to improving emergency care of chil…" at bounding box center [770, 324] width 707 height 101
click at [989, 288] on fg-read-more "[PERSON_NAME]’ areas of research is related to improving emergency care of chil…" at bounding box center [770, 324] width 707 height 101
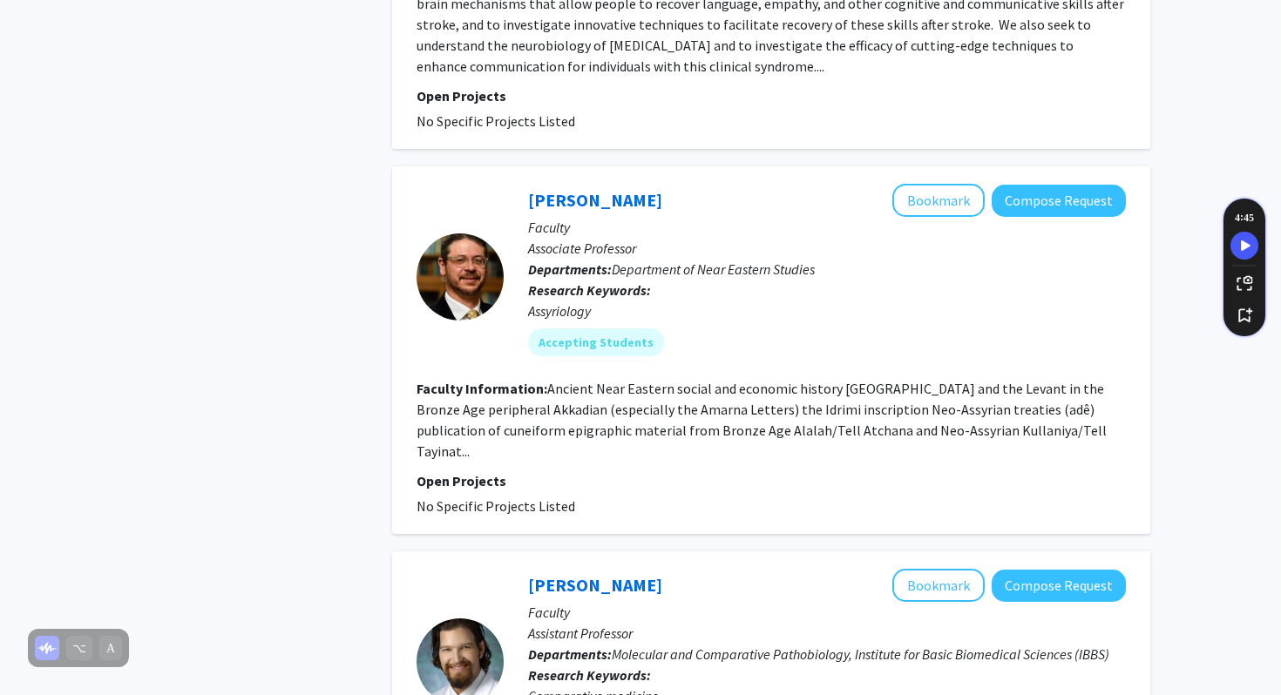
scroll to position [1366, 0]
